Goal: Information Seeking & Learning: Learn about a topic

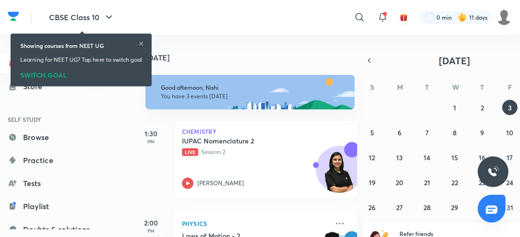
click at [194, 187] on div "Anushka Choudhary" at bounding box center [255, 184] width 146 height 12
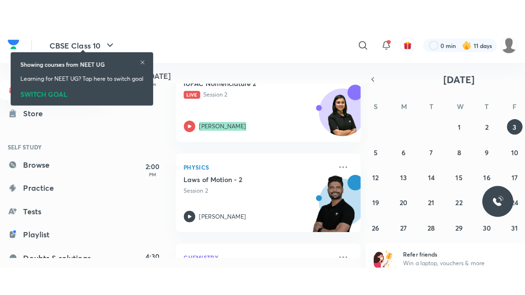
scroll to position [6, 0]
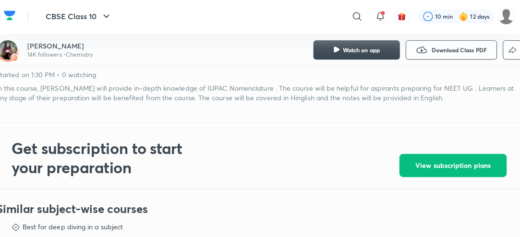
scroll to position [283, 0]
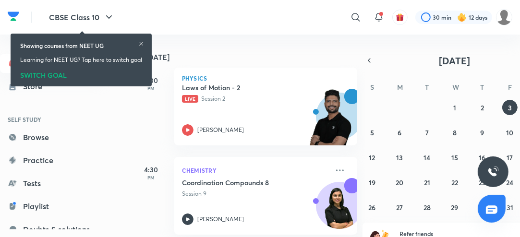
scroll to position [148, 0]
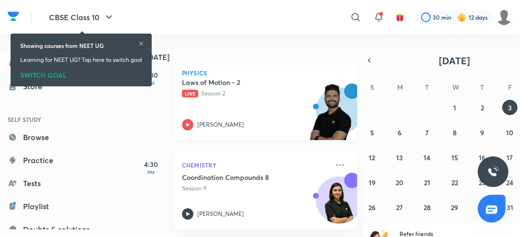
click at [188, 125] on icon at bounding box center [187, 124] width 3 height 3
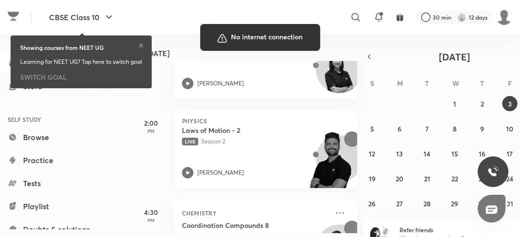
scroll to position [16, 0]
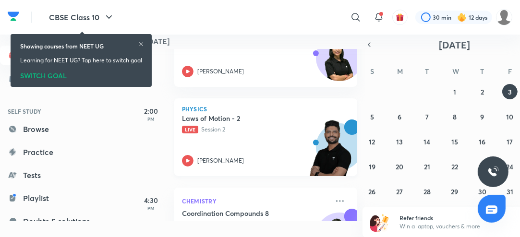
click at [191, 161] on icon at bounding box center [188, 161] width 12 height 12
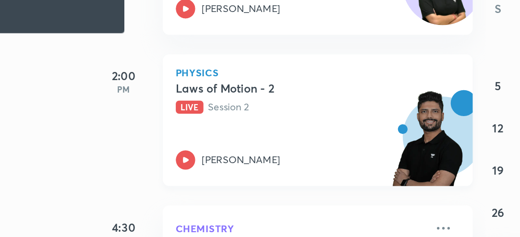
scroll to position [15, 0]
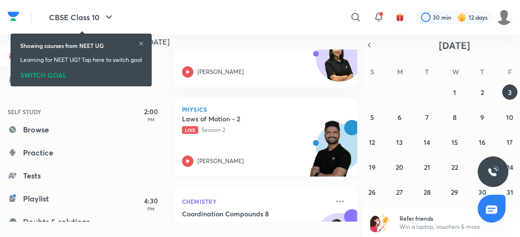
click at [191, 161] on icon at bounding box center [188, 162] width 12 height 12
